Goal: Task Accomplishment & Management: Use online tool/utility

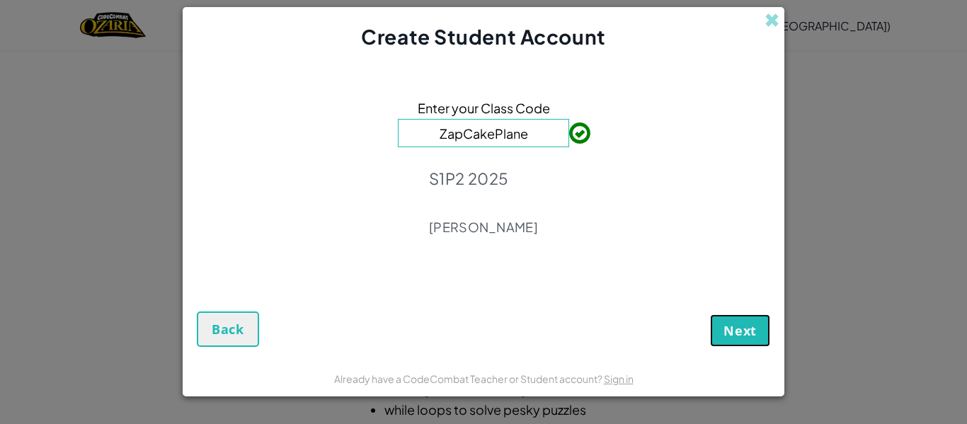
click at [754, 324] on span "Next" at bounding box center [740, 330] width 33 height 17
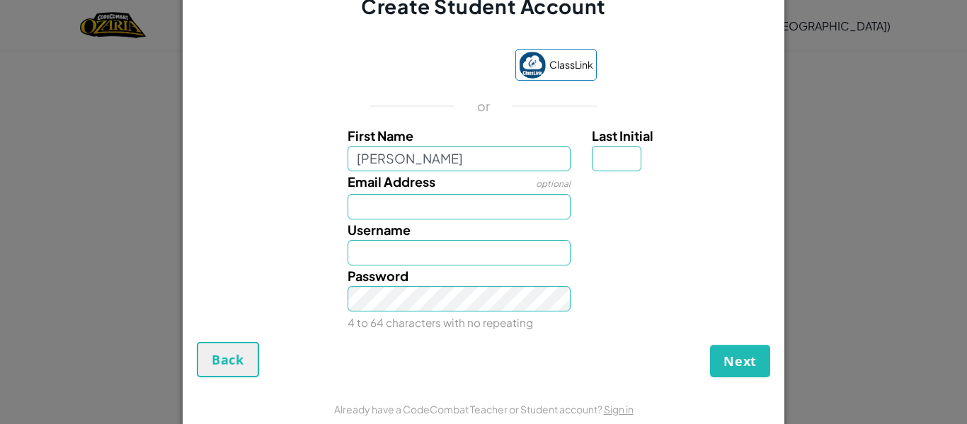
type input "[PERSON_NAME]"
click at [610, 162] on input "Last Initial" at bounding box center [617, 158] width 50 height 25
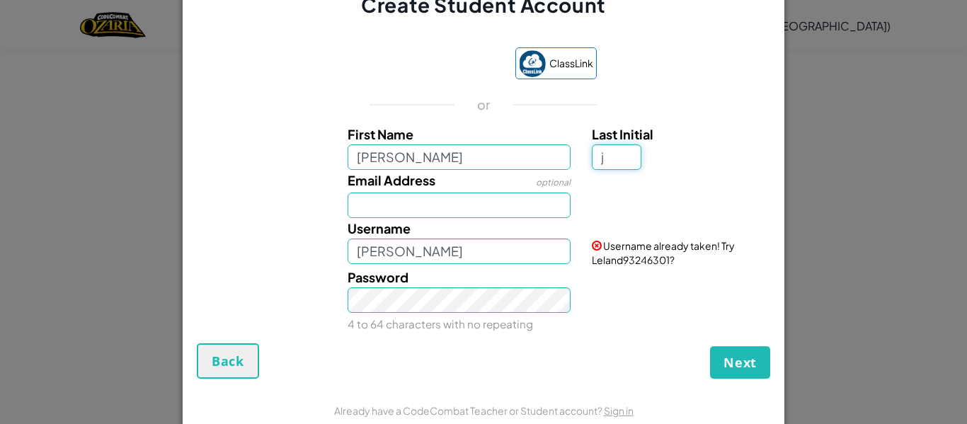
type input "j"
type input "LelandJ"
click at [472, 159] on input "[PERSON_NAME]" at bounding box center [460, 156] width 224 height 25
type input "l"
type input "LANDISIMO"
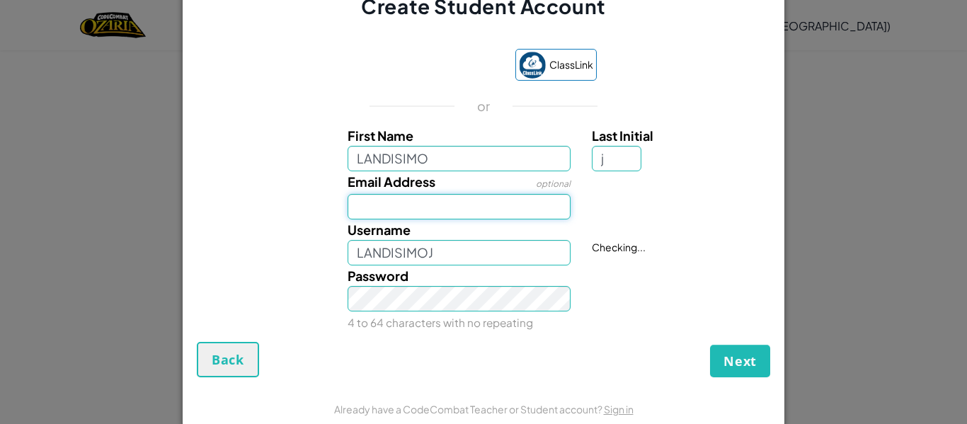
click at [492, 208] on input "Email Address" at bounding box center [460, 206] width 224 height 25
click at [494, 261] on input "LANDISIMOJ" at bounding box center [460, 252] width 224 height 25
type input "LANDISIMO"
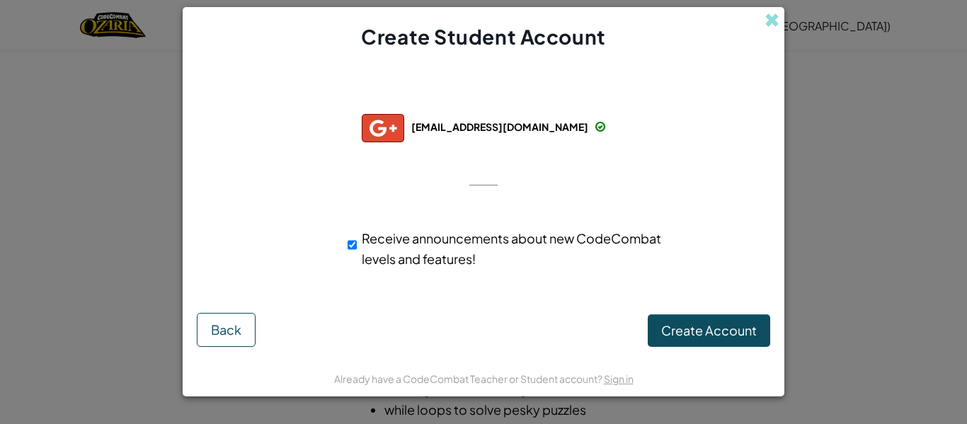
click at [719, 359] on form "Successfully connected with: [EMAIL_ADDRESS][DOMAIN_NAME] [EMAIL_ADDRESS][DOMAI…" at bounding box center [484, 205] width 602 height 309
click at [713, 327] on span "Create Account" at bounding box center [709, 330] width 96 height 16
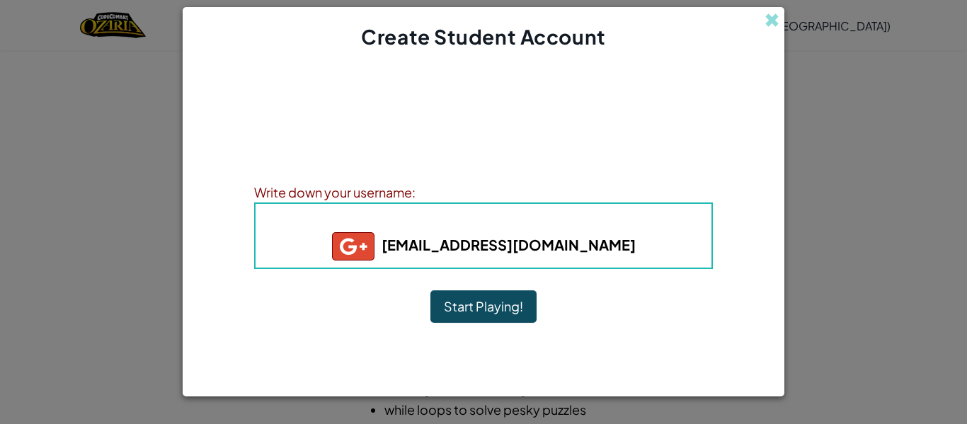
click at [476, 310] on button "Start Playing!" at bounding box center [484, 306] width 106 height 33
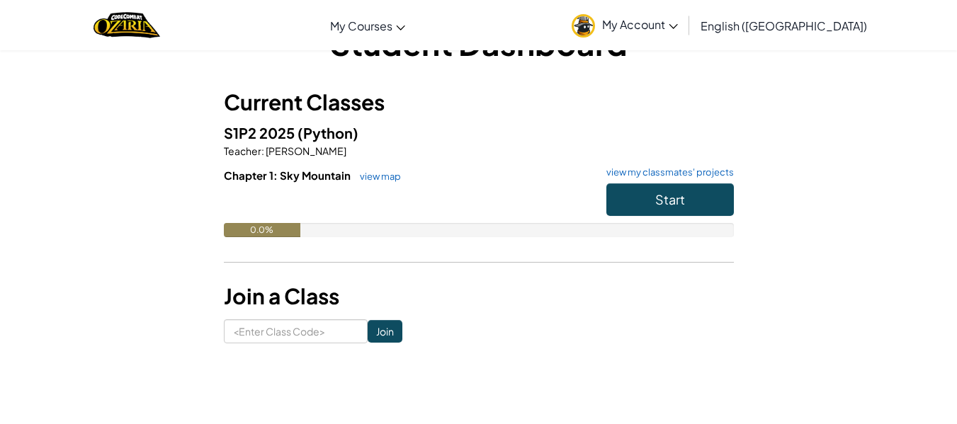
scroll to position [34, 0]
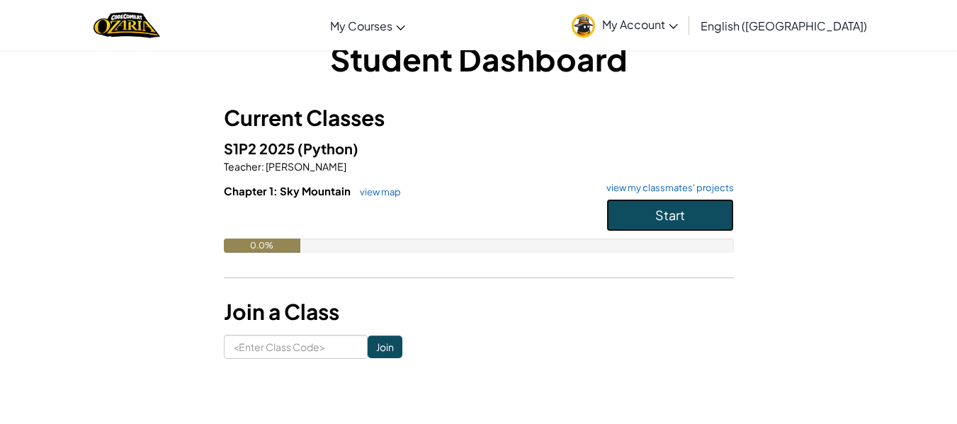
click at [670, 220] on span "Start" at bounding box center [670, 215] width 30 height 16
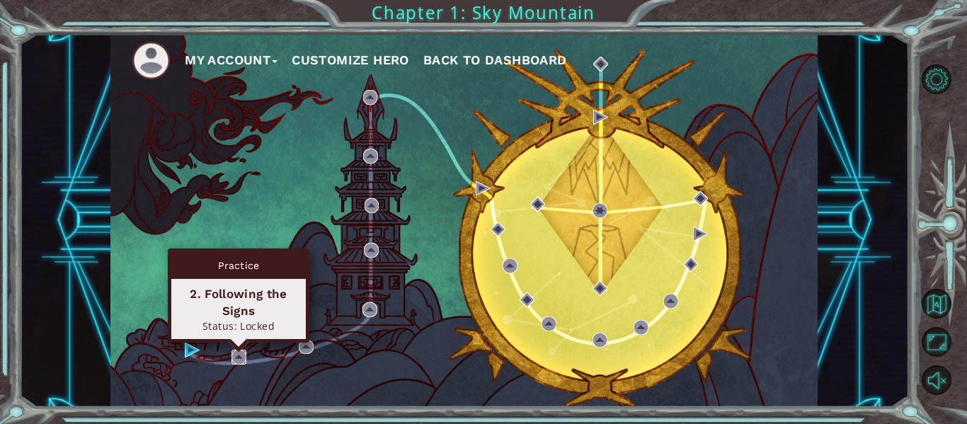
click at [240, 358] on img at bounding box center [239, 357] width 15 height 15
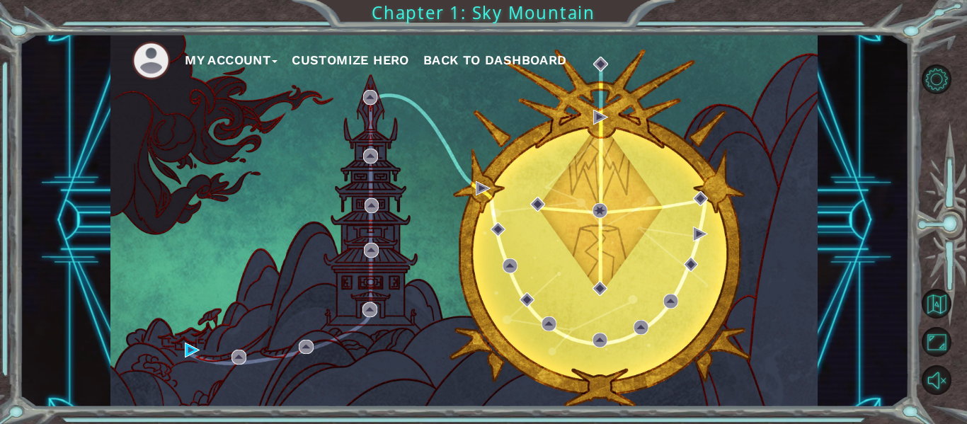
click at [184, 355] on div "My Account Customize Hero Back to Dashboard" at bounding box center [463, 220] width 707 height 373
click at [188, 349] on img at bounding box center [192, 350] width 15 height 15
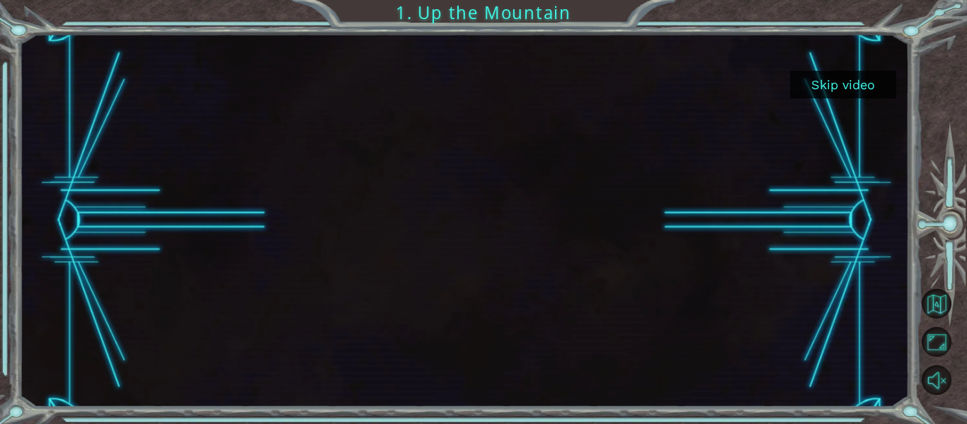
click at [813, 87] on button "Skip video" at bounding box center [843, 85] width 106 height 28
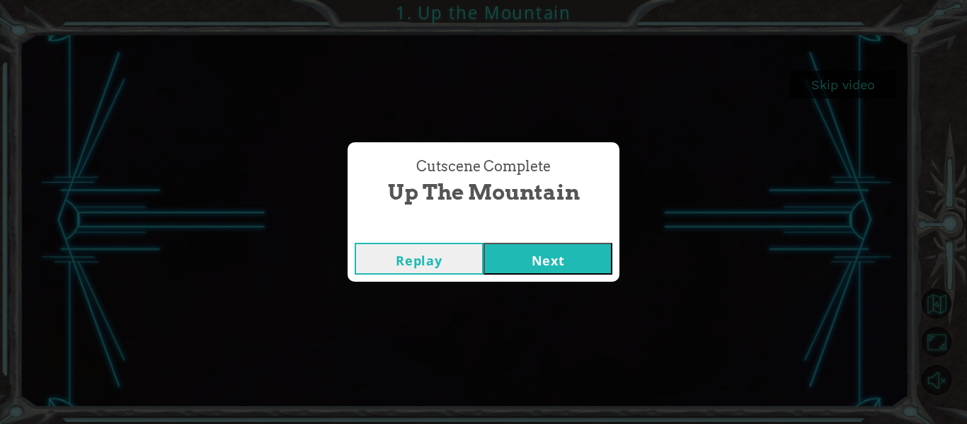
click at [575, 258] on button "Next" at bounding box center [548, 259] width 129 height 32
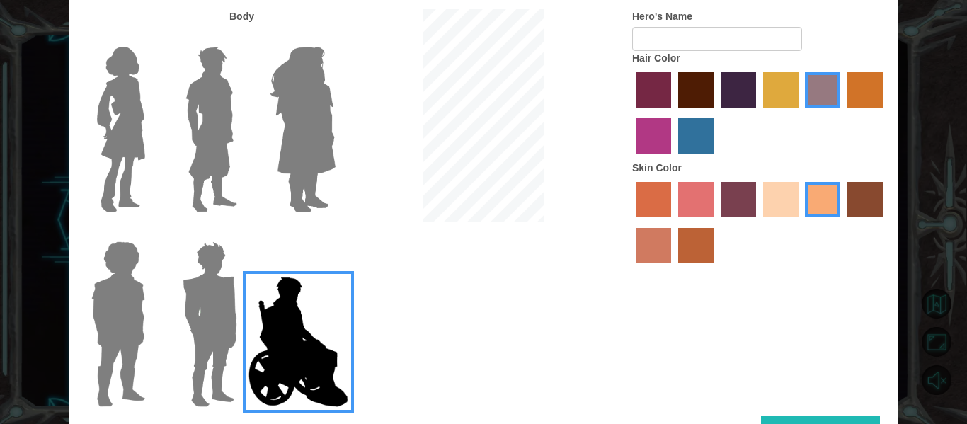
click at [171, 292] on div at bounding box center [207, 319] width 92 height 195
click at [240, 301] on img at bounding box center [210, 324] width 66 height 177
click at [243, 232] on input "Hero Garnet" at bounding box center [243, 232] width 0 height 0
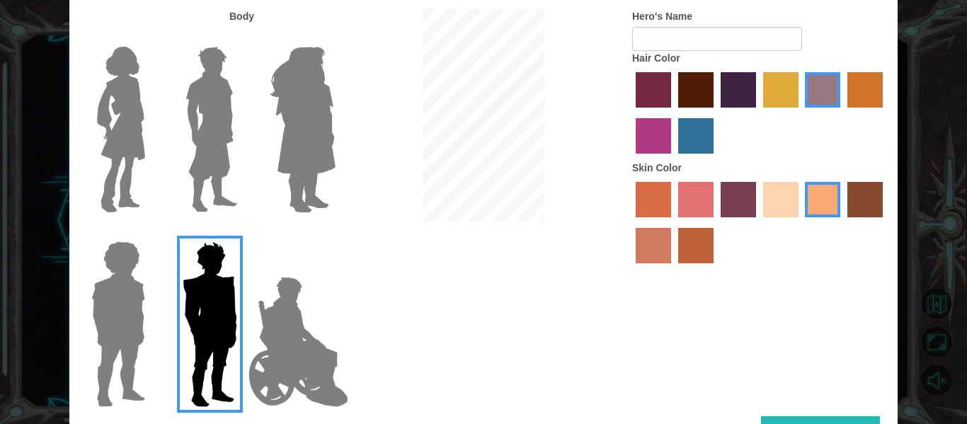
click at [114, 313] on img at bounding box center [118, 324] width 65 height 177
click at [151, 232] on input "Hero Steven" at bounding box center [151, 232] width 0 height 0
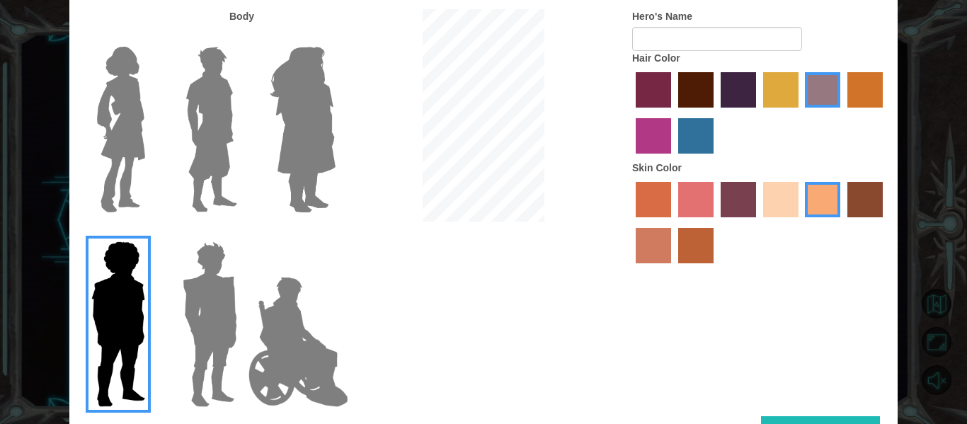
click at [131, 153] on img at bounding box center [120, 129] width 59 height 177
click at [151, 38] on input "Hero Connie" at bounding box center [151, 38] width 0 height 0
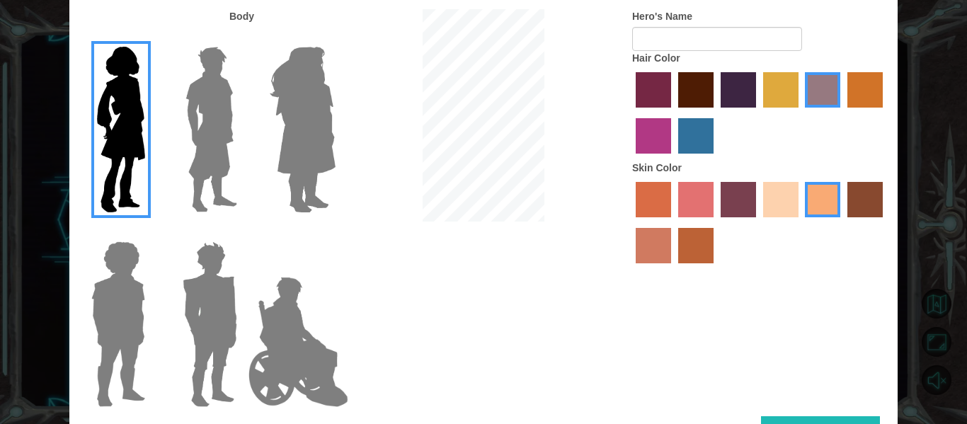
click at [205, 159] on img at bounding box center [211, 129] width 63 height 177
click at [243, 38] on input "Hero Lars" at bounding box center [243, 38] width 0 height 0
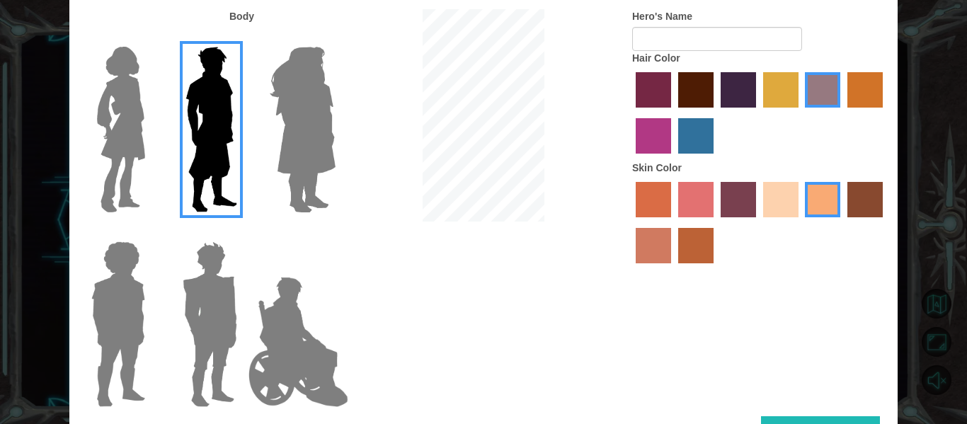
click at [866, 187] on label "karma skin color" at bounding box center [865, 199] width 35 height 35
click at [843, 222] on input "karma skin color" at bounding box center [843, 222] width 0 height 0
click at [698, 241] on label "smoke tree skin color" at bounding box center [695, 245] width 35 height 35
click at [673, 268] on input "smoke tree skin color" at bounding box center [673, 268] width 0 height 0
click at [646, 247] on label "burning sand skin color" at bounding box center [653, 245] width 35 height 35
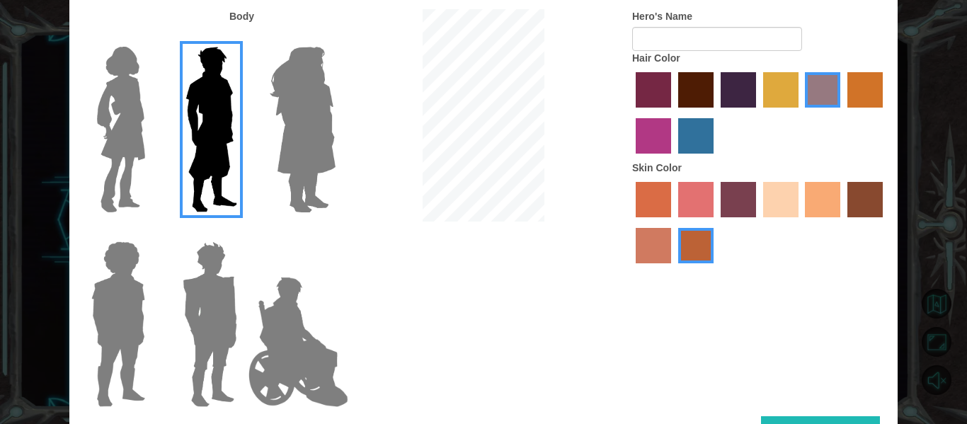
click at [885, 222] on input "burning sand skin color" at bounding box center [885, 222] width 0 height 0
click at [641, 210] on label "sorbus skin color" at bounding box center [653, 199] width 35 height 35
click at [631, 222] on input "sorbus skin color" at bounding box center [631, 222] width 0 height 0
click at [724, 194] on label "tosca skin color" at bounding box center [738, 199] width 35 height 35
click at [716, 222] on input "tosca skin color" at bounding box center [716, 222] width 0 height 0
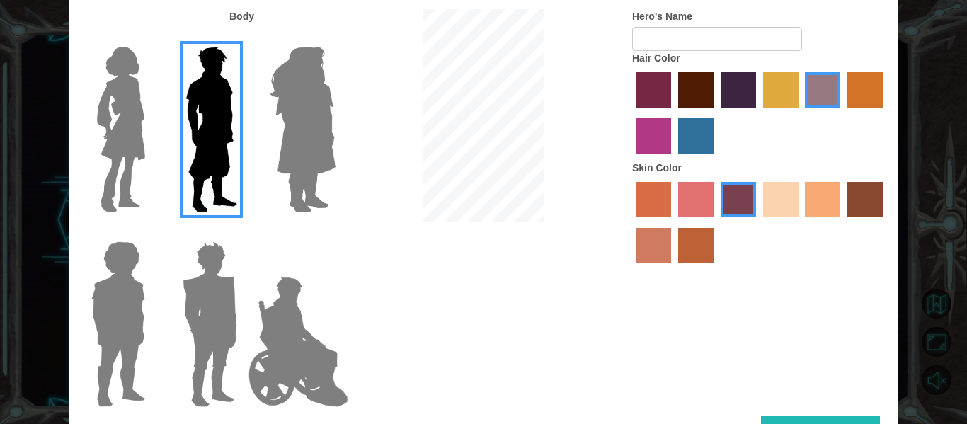
click at [695, 197] on label "froly skin color" at bounding box center [695, 199] width 35 height 35
click at [673, 222] on input "froly skin color" at bounding box center [673, 222] width 0 height 0
click at [777, 205] on label "sandy beach skin color" at bounding box center [780, 199] width 35 height 35
click at [758, 222] on input "sandy beach skin color" at bounding box center [758, 222] width 0 height 0
click at [691, 196] on label "froly skin color" at bounding box center [695, 199] width 35 height 35
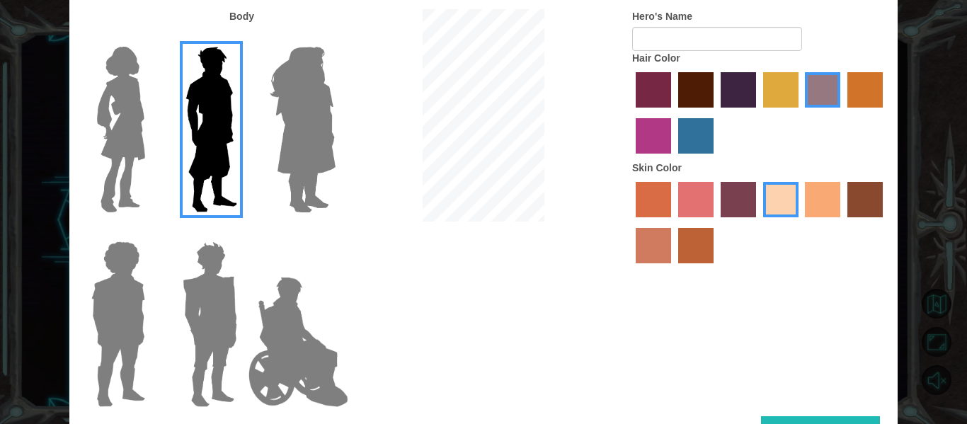
click at [673, 222] on input "froly skin color" at bounding box center [673, 222] width 0 height 0
click at [782, 199] on label "sandy beach skin color" at bounding box center [780, 199] width 35 height 35
click at [758, 222] on input "sandy beach skin color" at bounding box center [758, 222] width 0 height 0
click at [694, 84] on label "maroon hair color" at bounding box center [695, 89] width 35 height 35
click at [673, 113] on input "maroon hair color" at bounding box center [673, 113] width 0 height 0
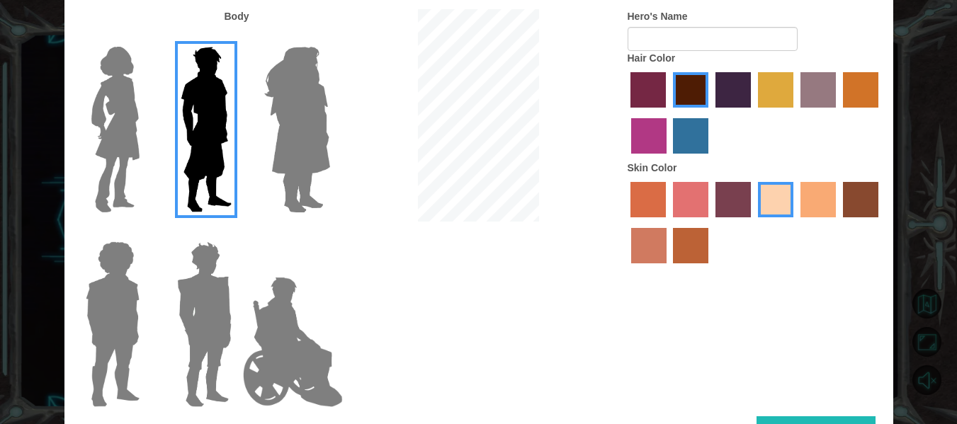
click at [792, 419] on button "Done" at bounding box center [815, 432] width 119 height 32
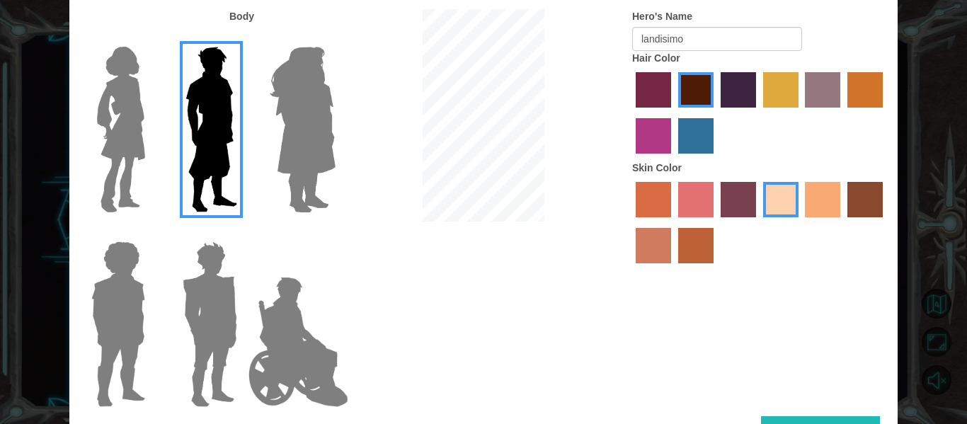
click at [724, 321] on div "Body Hero's Name landisimo Hair Color Skin Color" at bounding box center [483, 212] width 828 height 407
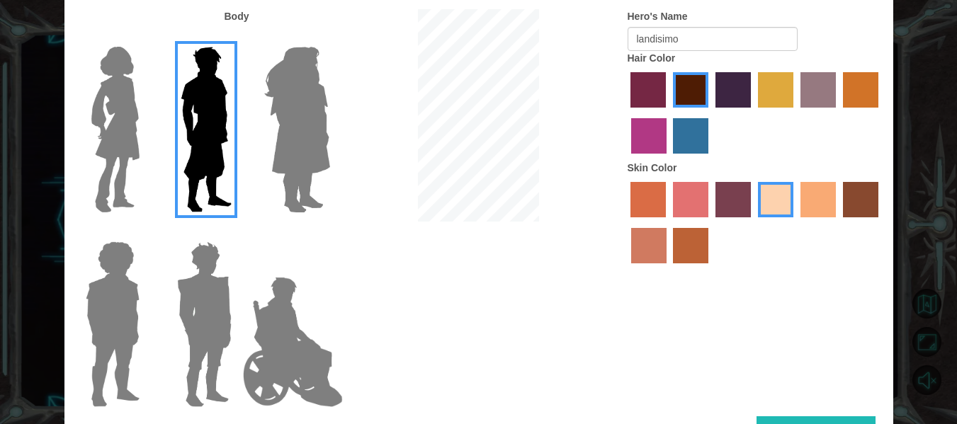
click at [811, 419] on button "Done" at bounding box center [815, 432] width 119 height 32
click at [210, 98] on img at bounding box center [206, 129] width 63 height 177
click at [237, 38] on input "Hero Lars" at bounding box center [237, 38] width 0 height 0
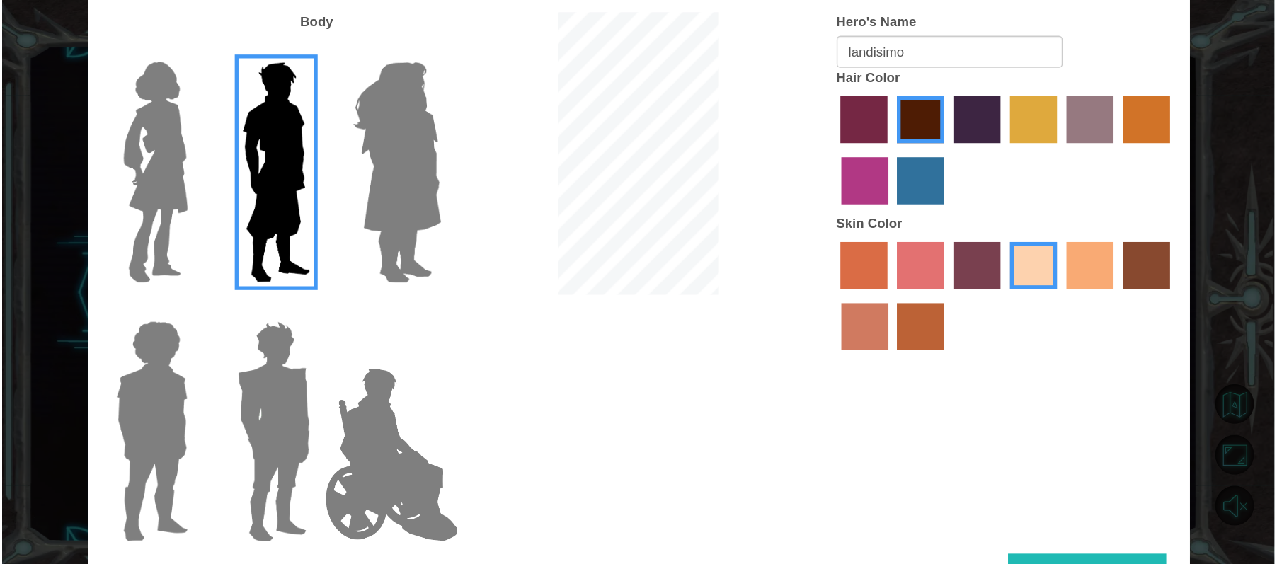
scroll to position [0, 0]
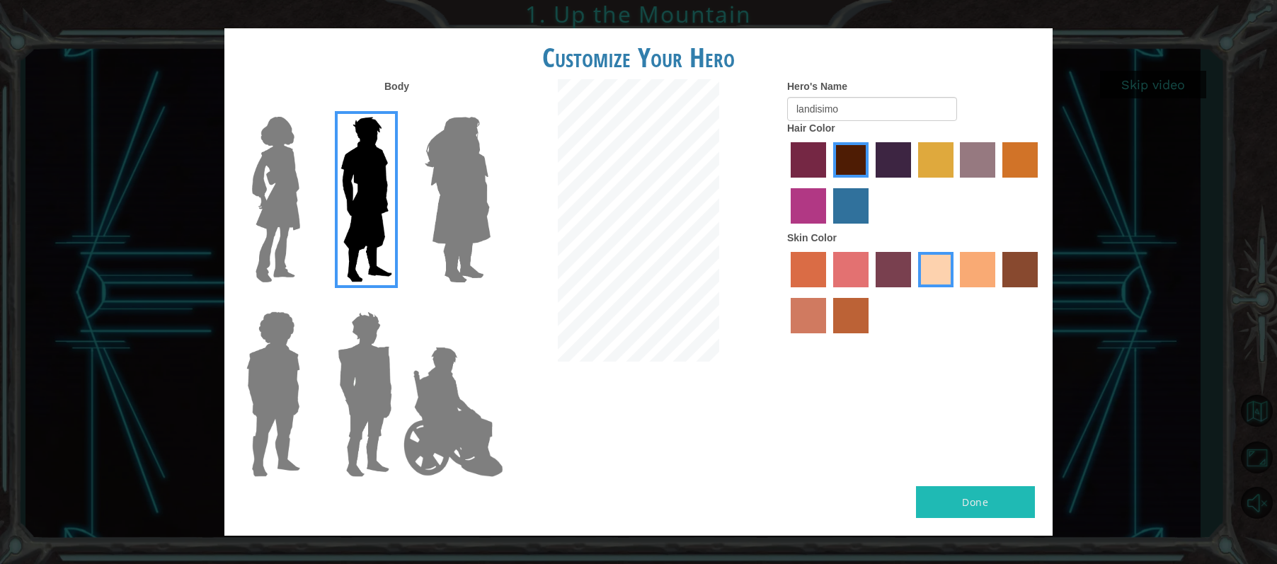
click at [956, 382] on div "Customize Your Hero Body Hero's Name landisimo Hair Color Skin Color Done" at bounding box center [638, 282] width 1277 height 564
click at [851, 161] on label "maroon hair color" at bounding box center [850, 159] width 35 height 35
click at [828, 183] on input "maroon hair color" at bounding box center [828, 183] width 0 height 0
click at [326, 199] on div at bounding box center [363, 194] width 92 height 195
click at [419, 220] on img at bounding box center [457, 199] width 77 height 177
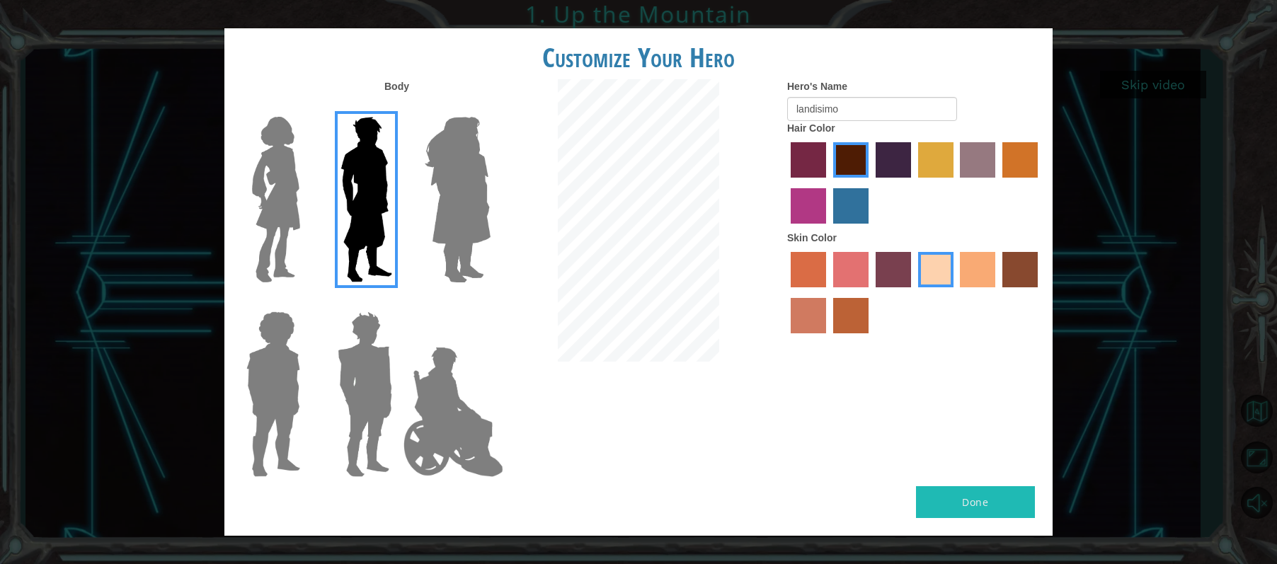
click at [490, 108] on input "Hero Amethyst" at bounding box center [490, 108] width 0 height 0
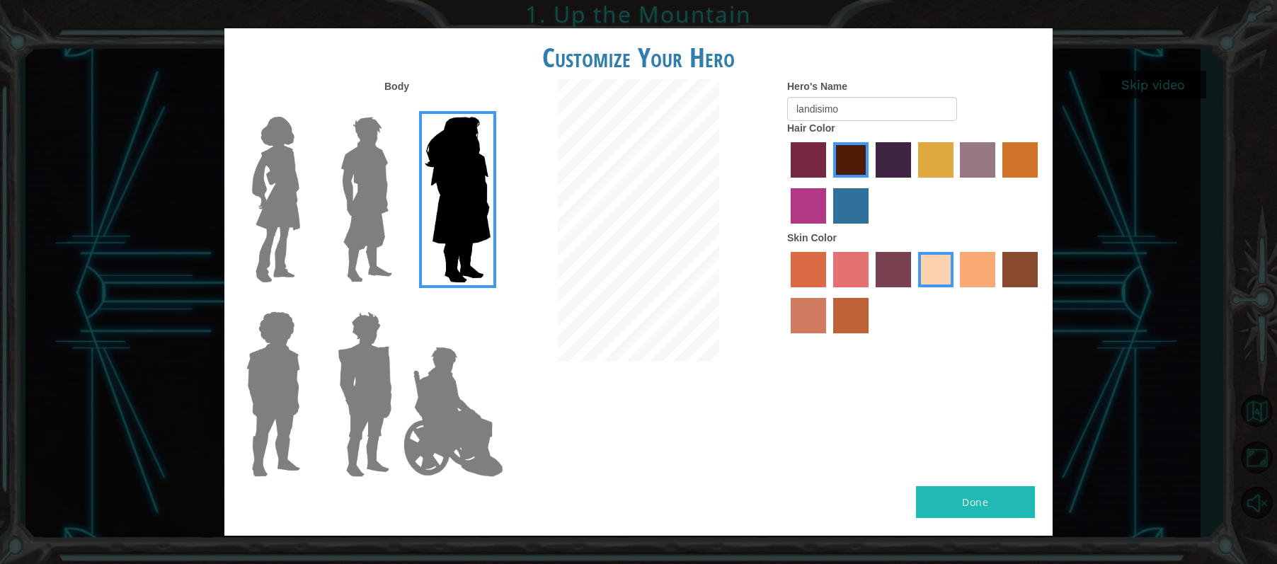
click at [329, 231] on label at bounding box center [362, 199] width 71 height 177
click at [398, 108] on input "Hero Lars" at bounding box center [398, 108] width 0 height 0
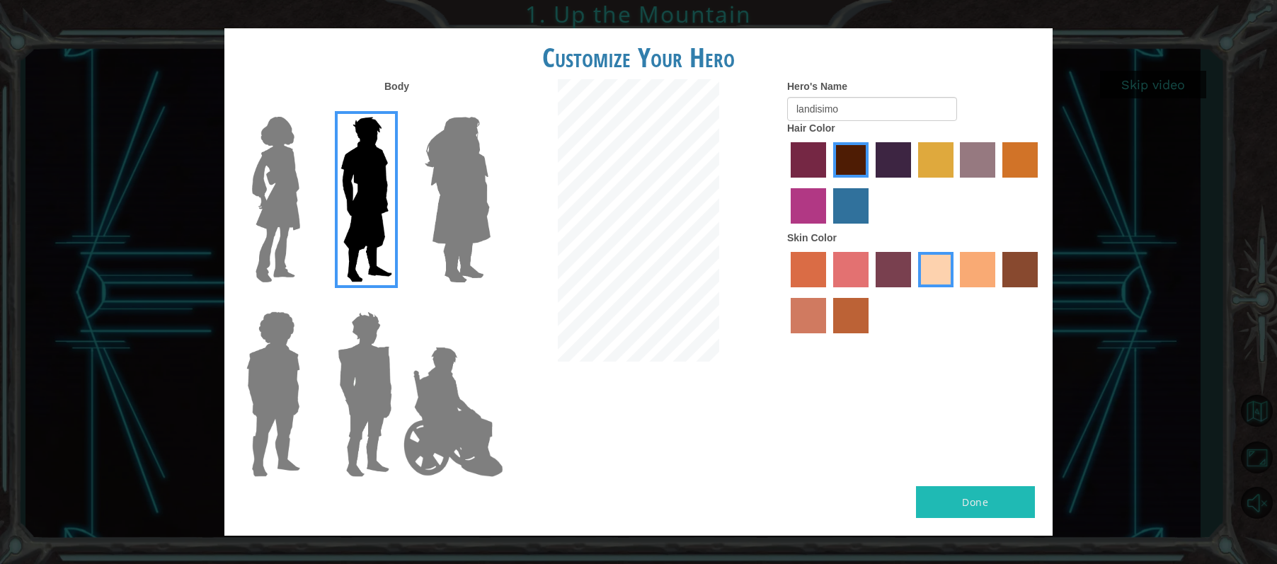
click at [451, 423] on img at bounding box center [453, 412] width 111 height 142
click at [490, 302] on input "Hero Jamie" at bounding box center [490, 302] width 0 height 0
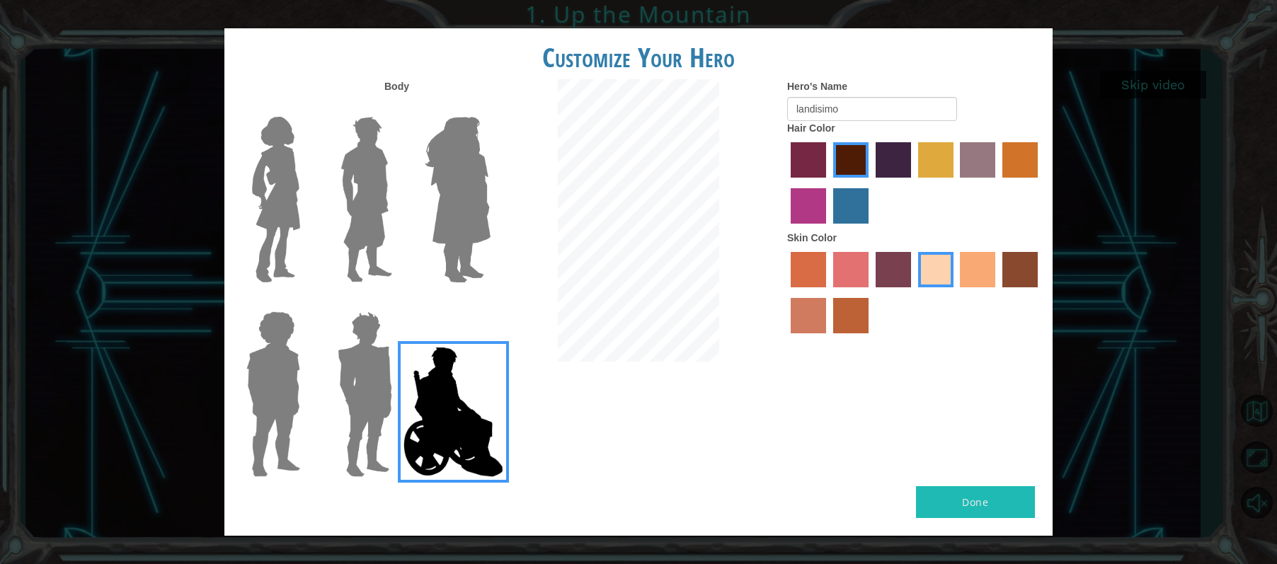
click at [321, 377] on div at bounding box center [363, 389] width 92 height 195
click at [343, 221] on img at bounding box center [366, 199] width 63 height 177
click at [398, 108] on input "Hero Lars" at bounding box center [398, 108] width 0 height 0
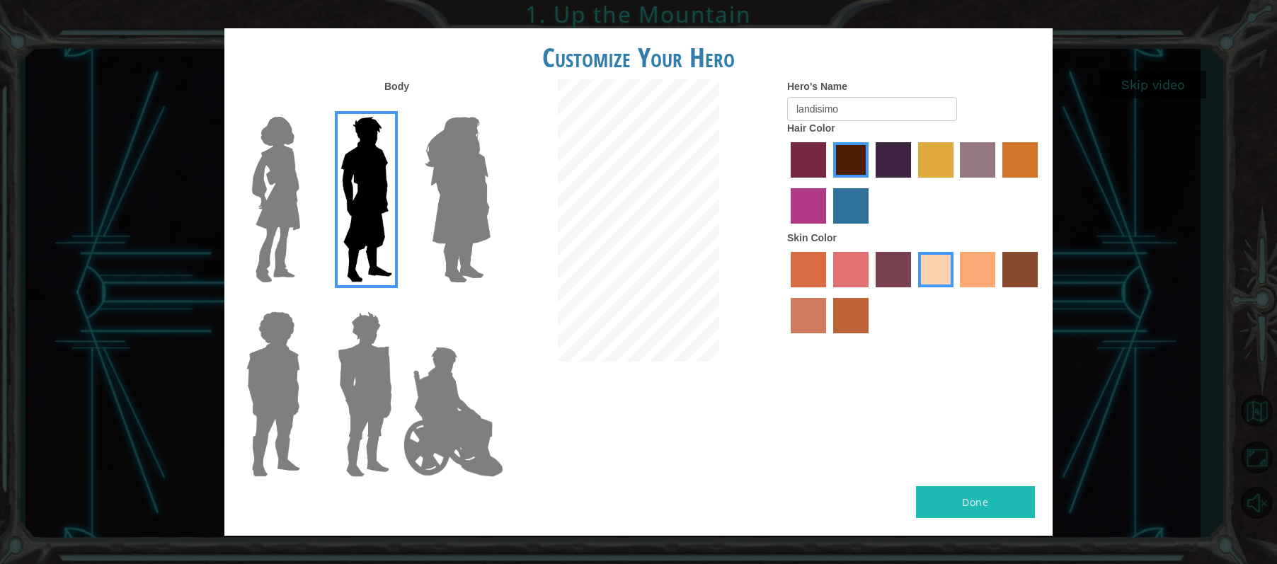
click at [956, 423] on div "Done" at bounding box center [638, 511] width 828 height 50
click at [899, 170] on label "hot purple hair color" at bounding box center [893, 159] width 35 height 35
click at [871, 183] on input "hot purple hair color" at bounding box center [871, 183] width 0 height 0
click at [956, 156] on label "gold drop hair color" at bounding box center [1020, 159] width 35 height 35
click at [956, 183] on input "gold drop hair color" at bounding box center [998, 183] width 0 height 0
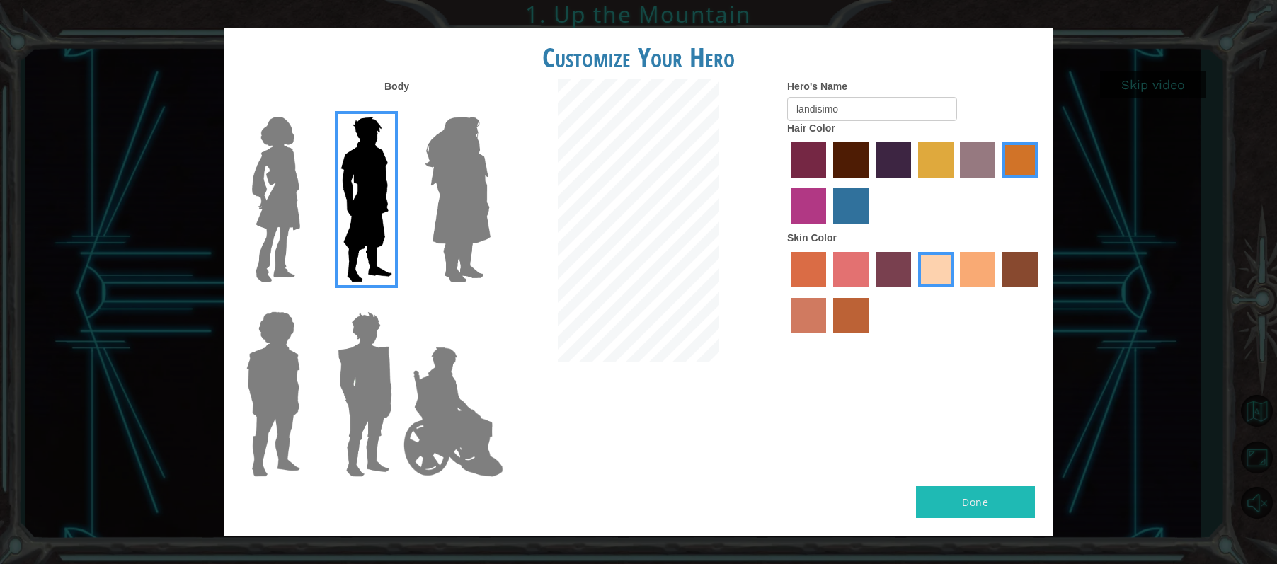
click at [956, 423] on div "Body Hero's Name landisimo Hair Color Skin Color" at bounding box center [638, 282] width 828 height 407
click at [949, 168] on label "tulip tree hair color" at bounding box center [935, 159] width 35 height 35
click at [913, 183] on input "tulip tree hair color" at bounding box center [913, 183] width 0 height 0
click at [893, 162] on label "hot purple hair color" at bounding box center [893, 159] width 35 height 35
click at [871, 183] on input "hot purple hair color" at bounding box center [871, 183] width 0 height 0
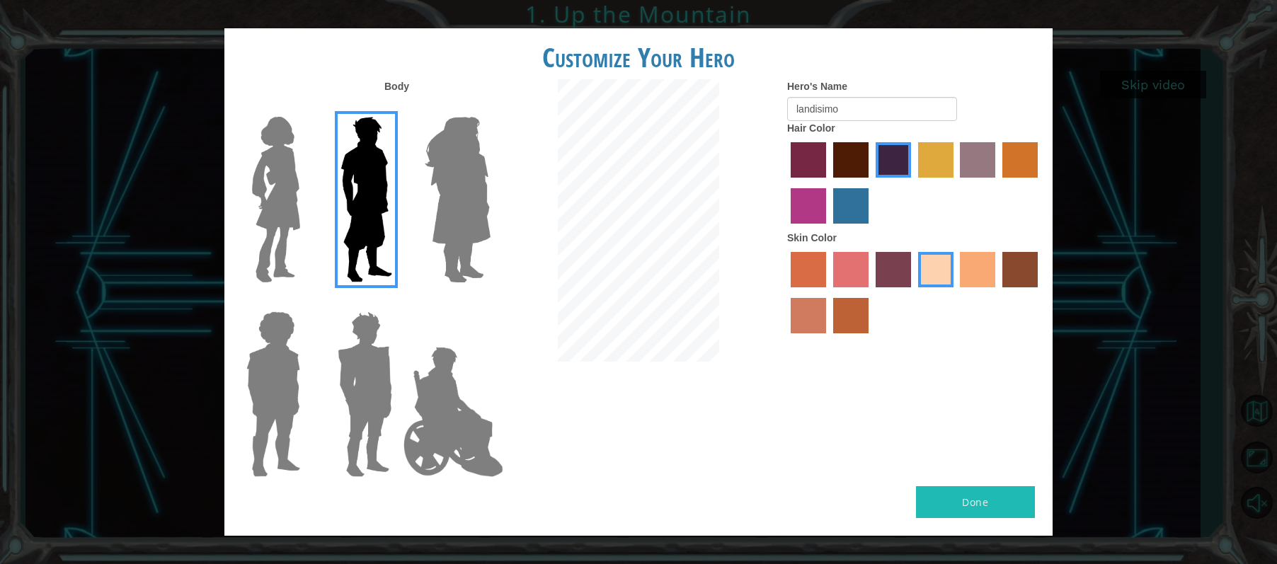
click at [858, 148] on label "maroon hair color" at bounding box center [850, 159] width 35 height 35
click at [828, 183] on input "maroon hair color" at bounding box center [828, 183] width 0 height 0
click at [872, 96] on form "Hero's Name landisimo" at bounding box center [914, 100] width 255 height 42
click at [872, 106] on input "landisimo" at bounding box center [872, 109] width 170 height 24
type input "l"
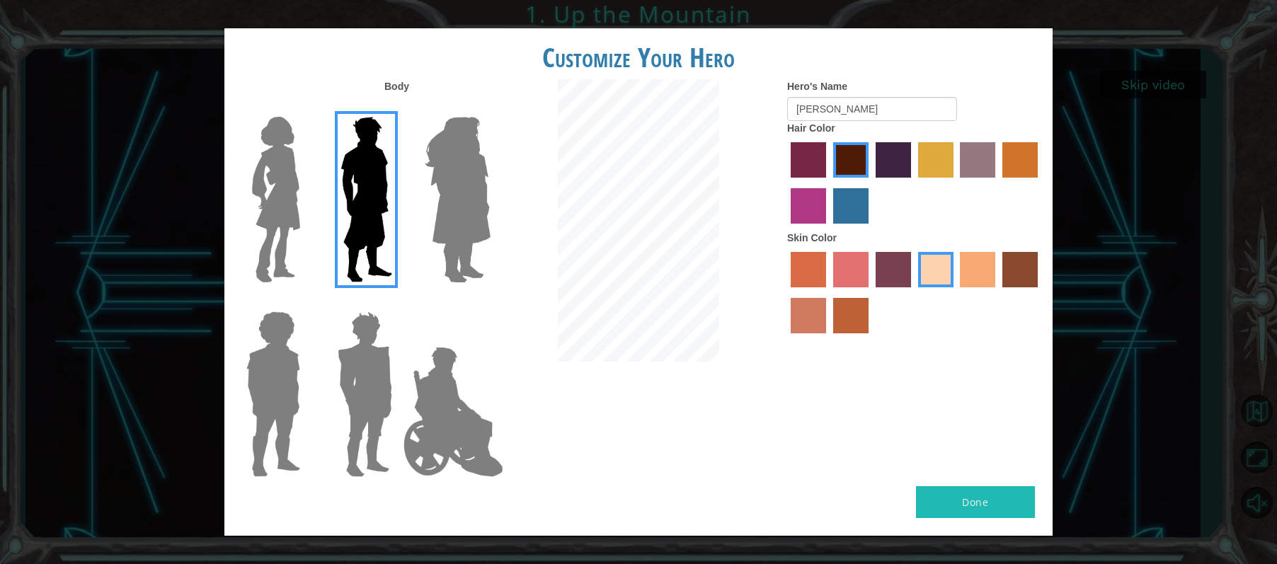
click at [956, 423] on div "Done" at bounding box center [638, 511] width 828 height 50
click at [867, 113] on input "[PERSON_NAME]" at bounding box center [872, 109] width 170 height 24
type input "l"
type input "landisimo"
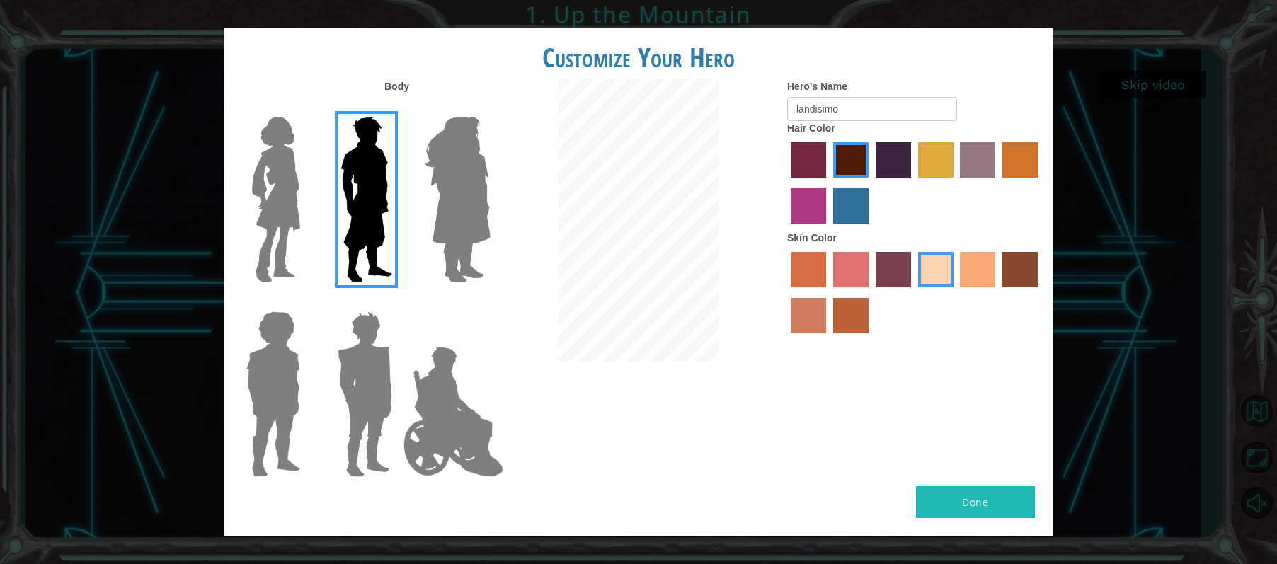
click at [956, 423] on div "Customize Your Hero Body Hero's Name landisimo Hair Color Skin Color Done" at bounding box center [638, 282] width 1277 height 564
click at [956, 397] on div "Customize Your Hero Body Hero's Name landisimo Hair Color Skin Color Done" at bounding box center [638, 282] width 1277 height 564
click at [956, 97] on div "Customize Your Hero Body Hero's Name landisimo Hair Color Skin Color Done" at bounding box center [638, 282] width 1277 height 564
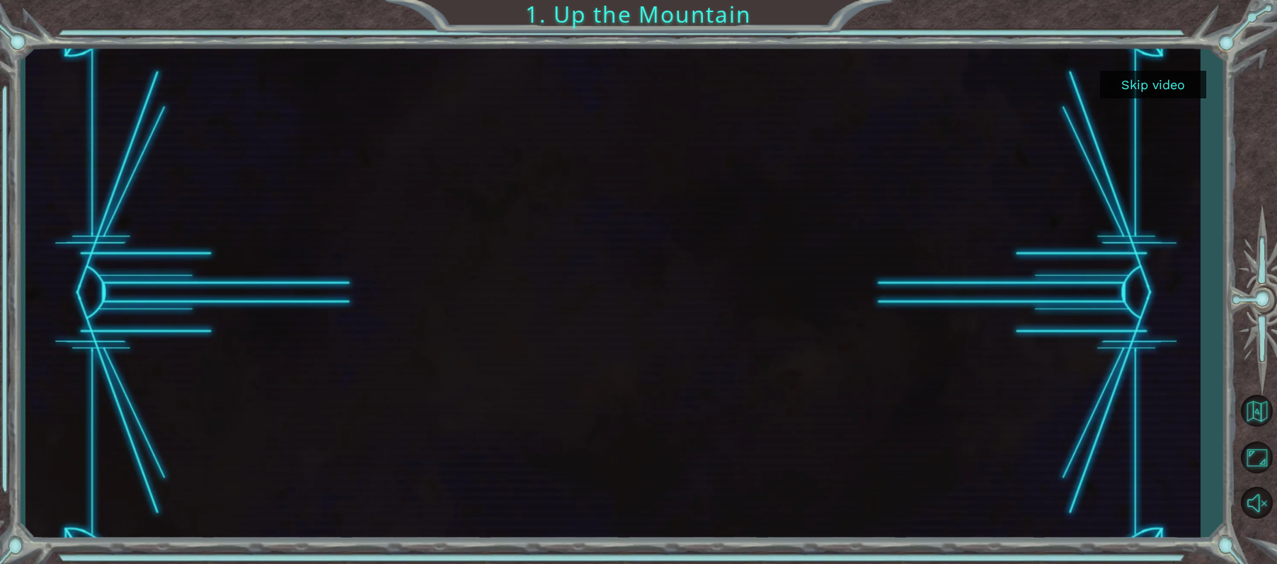
click at [1112, 81] on button "Skip video" at bounding box center [1153, 85] width 106 height 28
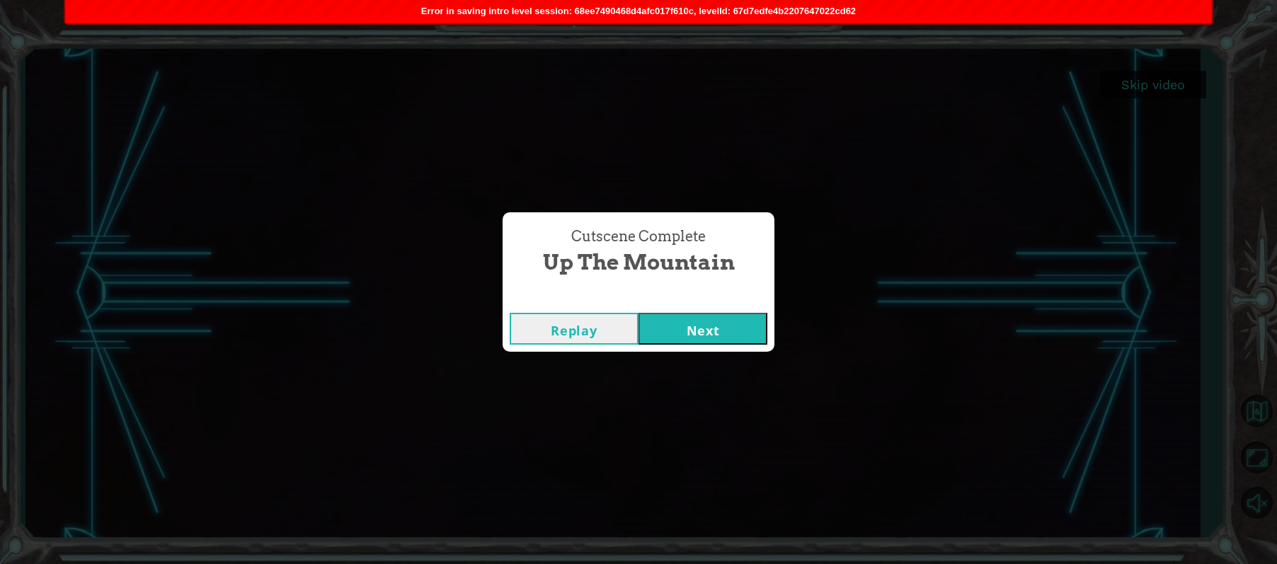
click at [692, 335] on button "Next" at bounding box center [703, 329] width 129 height 32
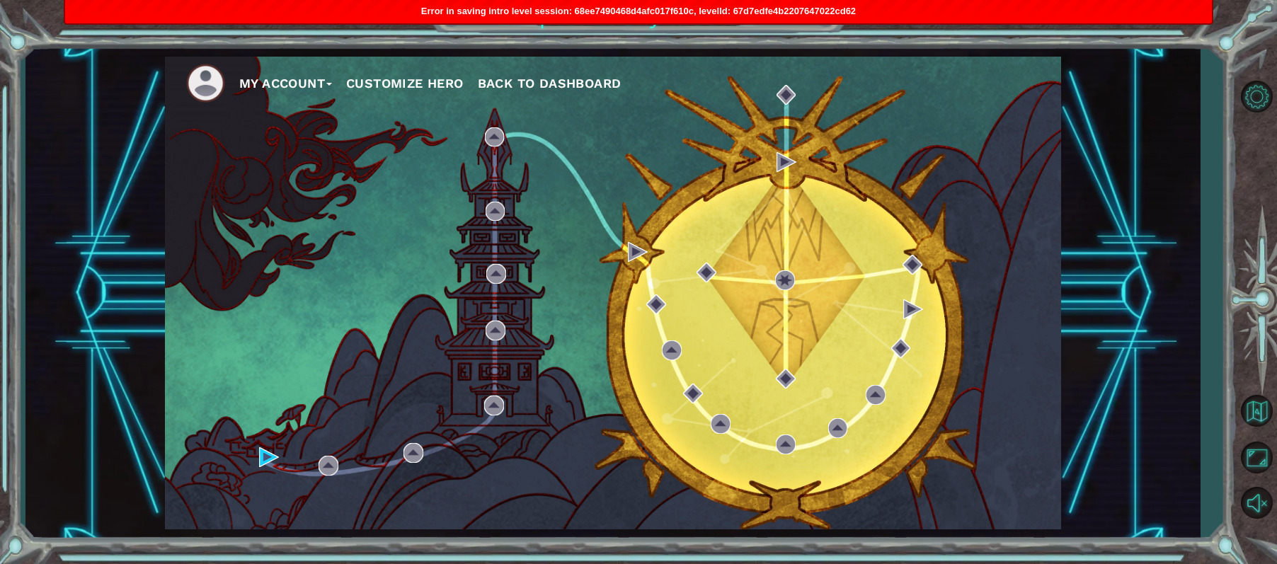
click at [666, 246] on div "My Account Customize Hero Back to Dashboard" at bounding box center [613, 293] width 896 height 473
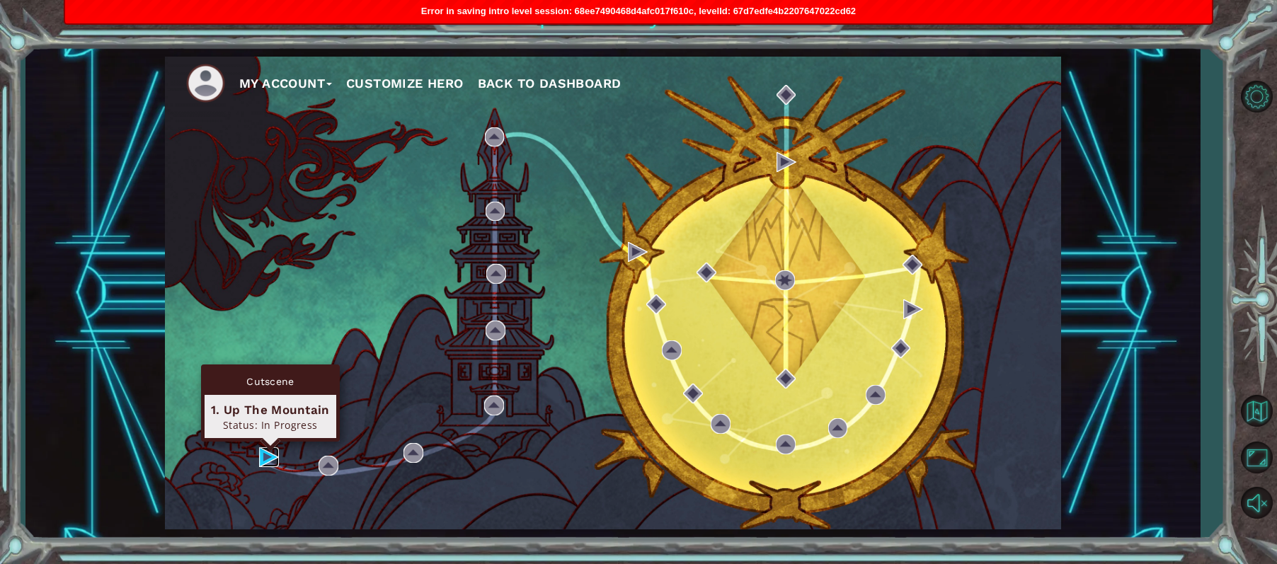
click at [266, 455] on img at bounding box center [269, 458] width 20 height 20
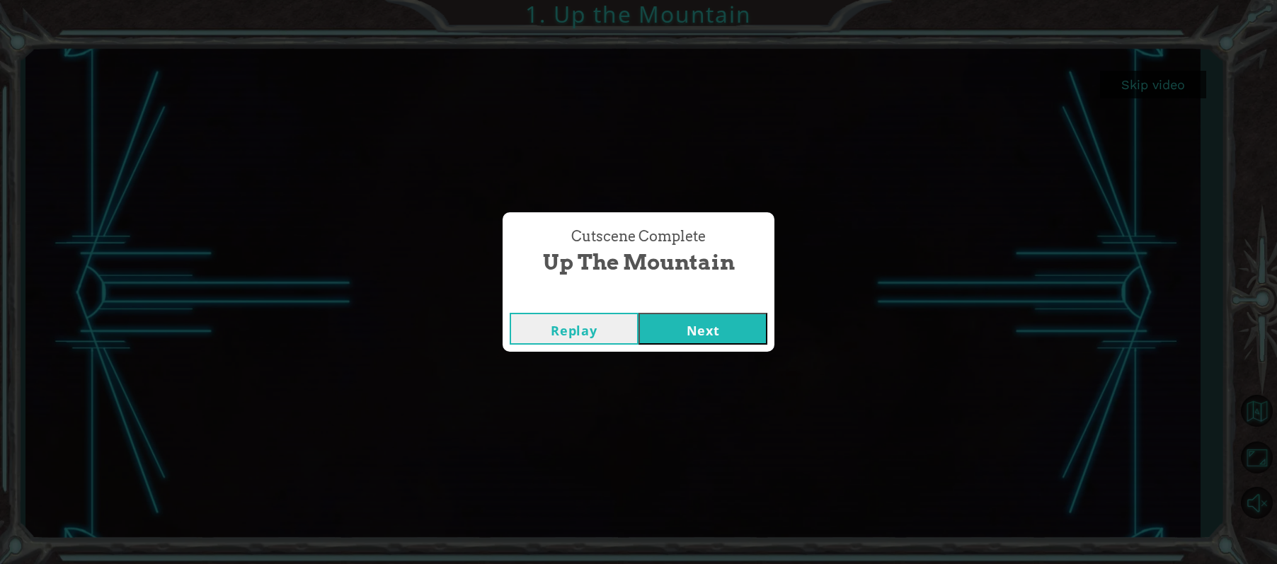
click at [671, 330] on button "Next" at bounding box center [703, 329] width 129 height 32
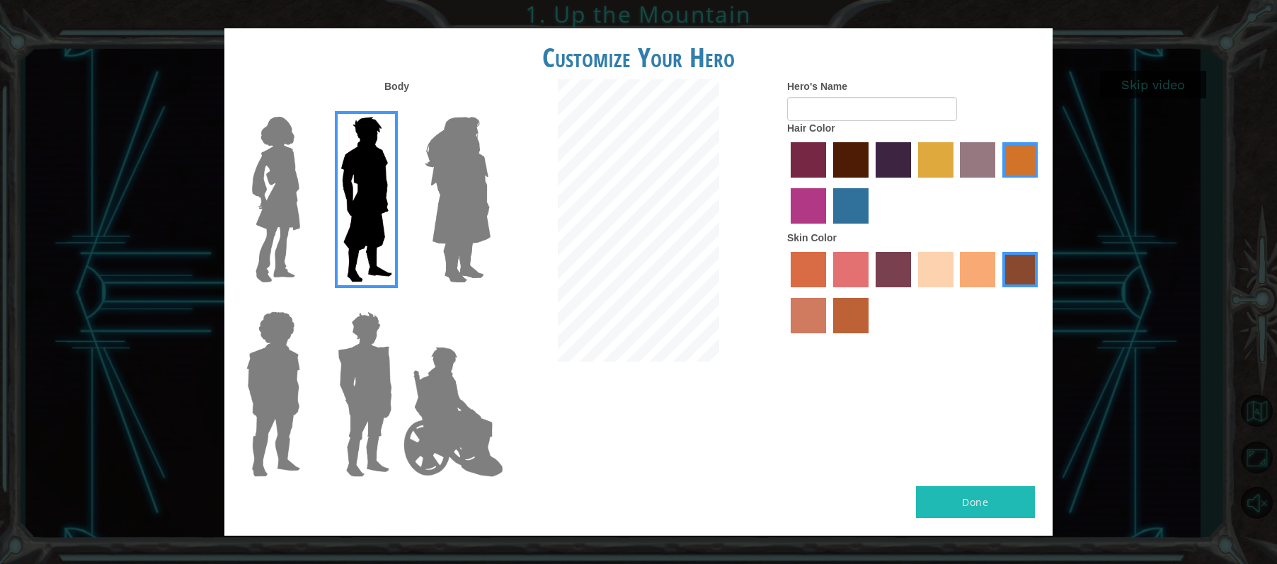
click at [867, 513] on div "Done" at bounding box center [638, 511] width 828 height 50
click at [853, 162] on label "maroon hair color" at bounding box center [850, 159] width 35 height 35
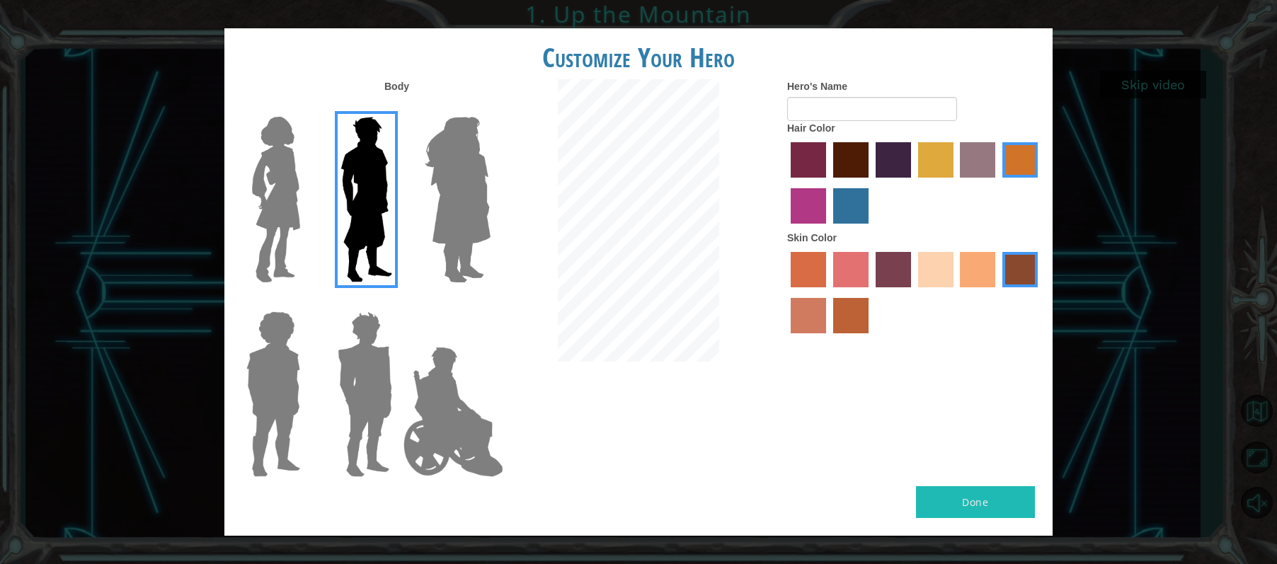
click at [828, 183] on input "maroon hair color" at bounding box center [828, 183] width 0 height 0
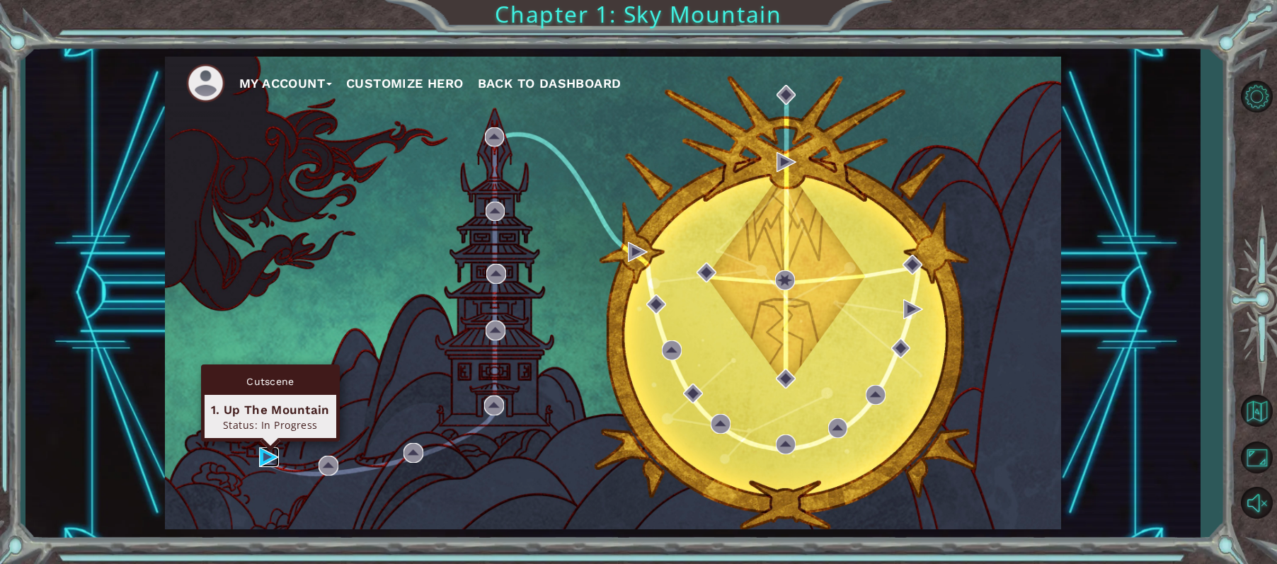
click at [269, 457] on img at bounding box center [269, 458] width 20 height 20
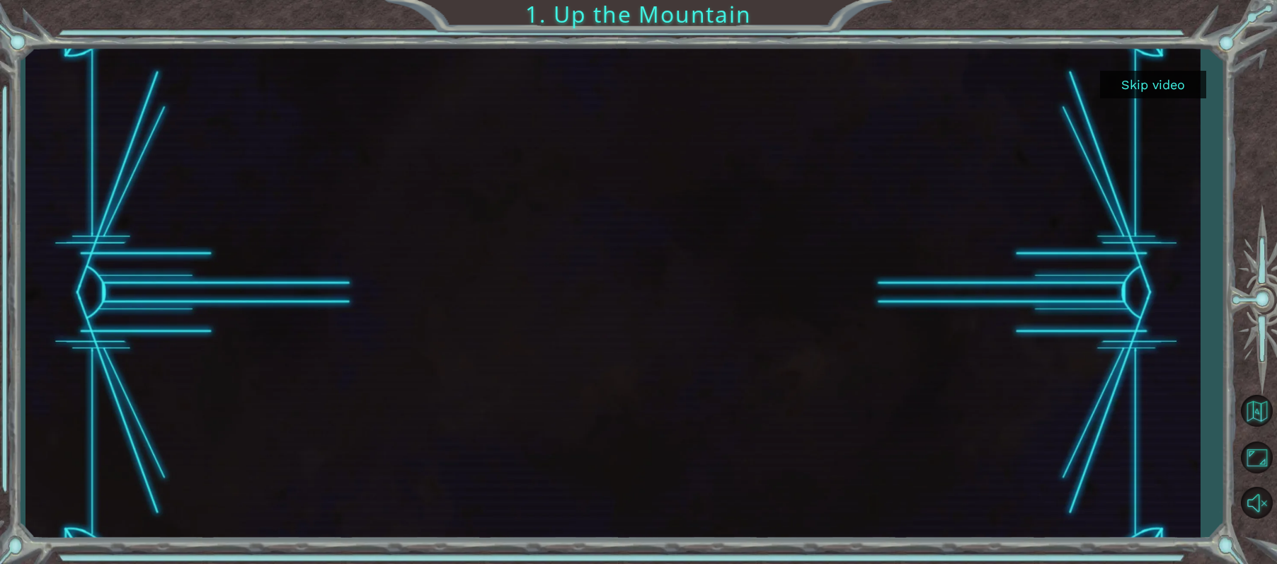
click at [1136, 84] on button "Skip video" at bounding box center [1153, 85] width 106 height 28
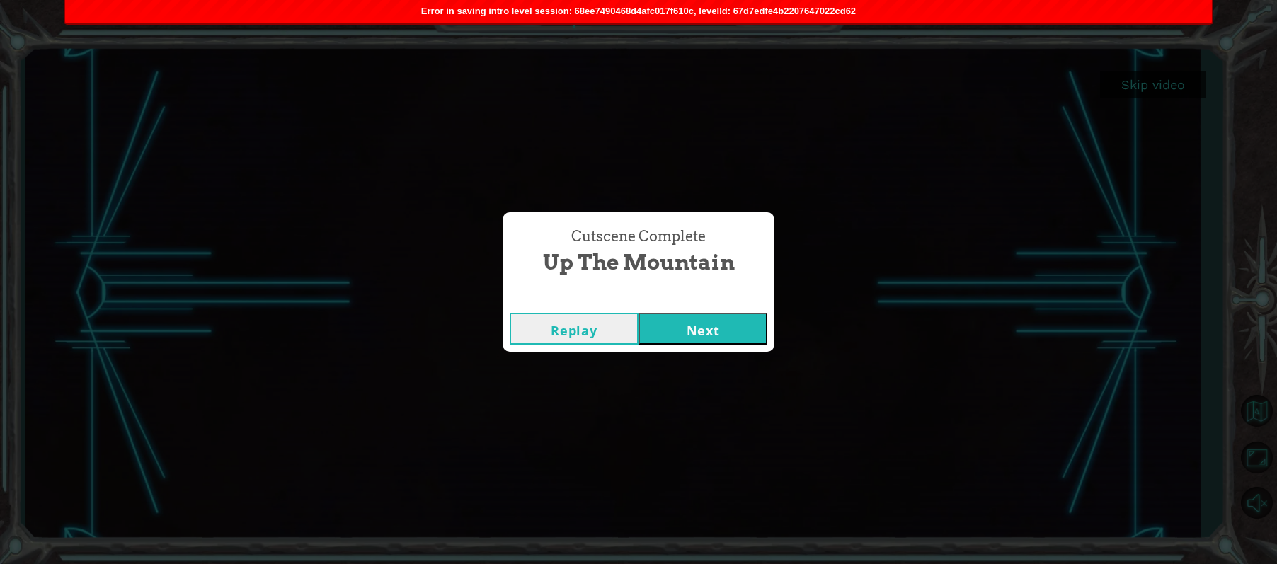
click at [740, 312] on div "Replay Next" at bounding box center [639, 329] width 272 height 46
click at [745, 317] on button "Next" at bounding box center [703, 329] width 129 height 32
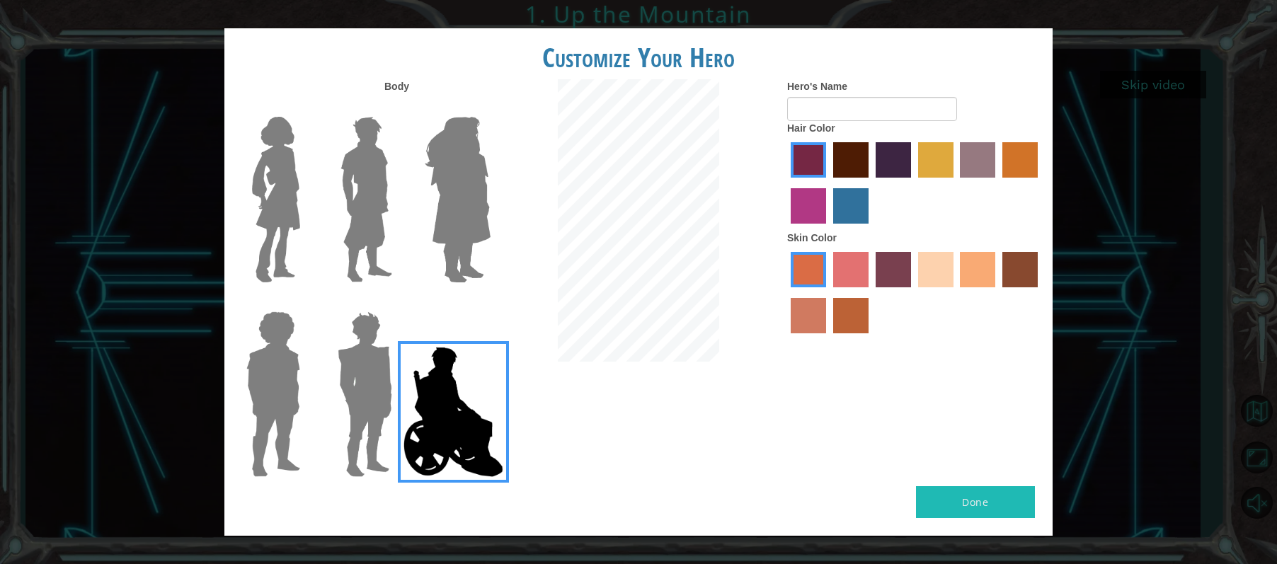
click at [403, 205] on div at bounding box center [363, 194] width 92 height 195
click at [352, 197] on img at bounding box center [366, 199] width 63 height 177
click at [398, 108] on input "Hero Lars" at bounding box center [398, 108] width 0 height 0
